Goal: Complete application form

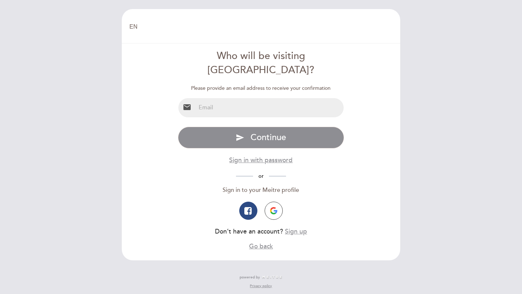
click at [222, 99] on input "email" at bounding box center [270, 107] width 148 height 19
type input "[EMAIL_ADDRESS][DOMAIN_NAME]"
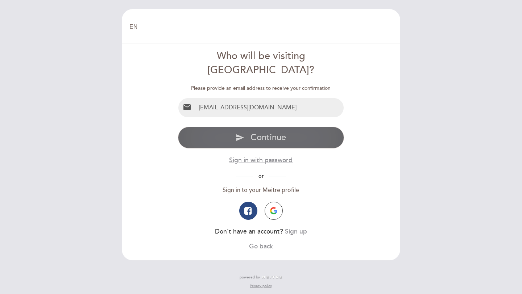
click at [270, 132] on span "Continue" at bounding box center [268, 137] width 36 height 11
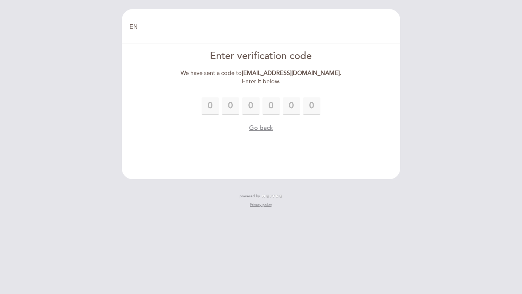
type input "8"
type input "6"
type input "8"
type input "4"
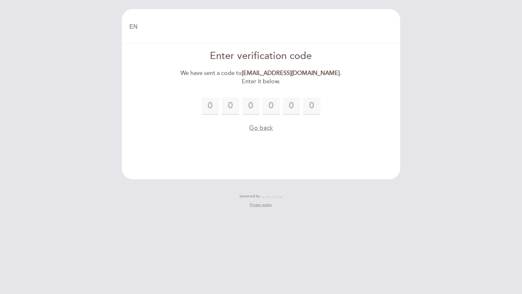
type input "2"
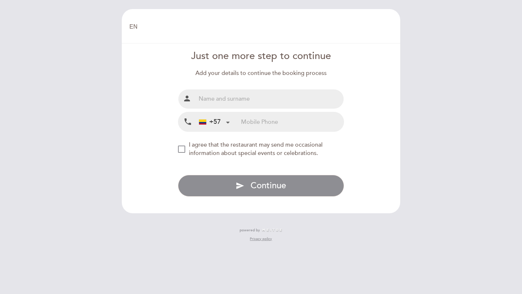
click at [213, 99] on input "text" at bounding box center [270, 98] width 148 height 19
type input "[PERSON_NAME]"
click at [251, 123] on input "tel" at bounding box center [292, 121] width 103 height 19
type input "3142787932"
click at [181, 150] on div "NEW_MODAL_AGREE_RESTAURANT_SEND_OCCASIONAL_INFO" at bounding box center [181, 149] width 7 height 7
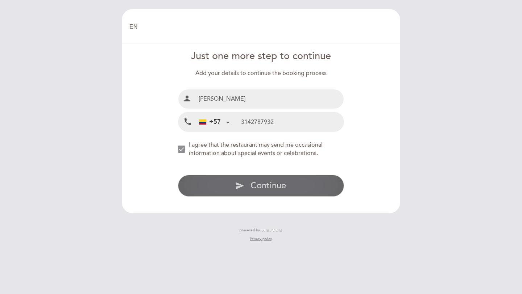
click at [276, 179] on button "send Continue" at bounding box center [261, 186] width 166 height 22
